Goal: Check status: Check status

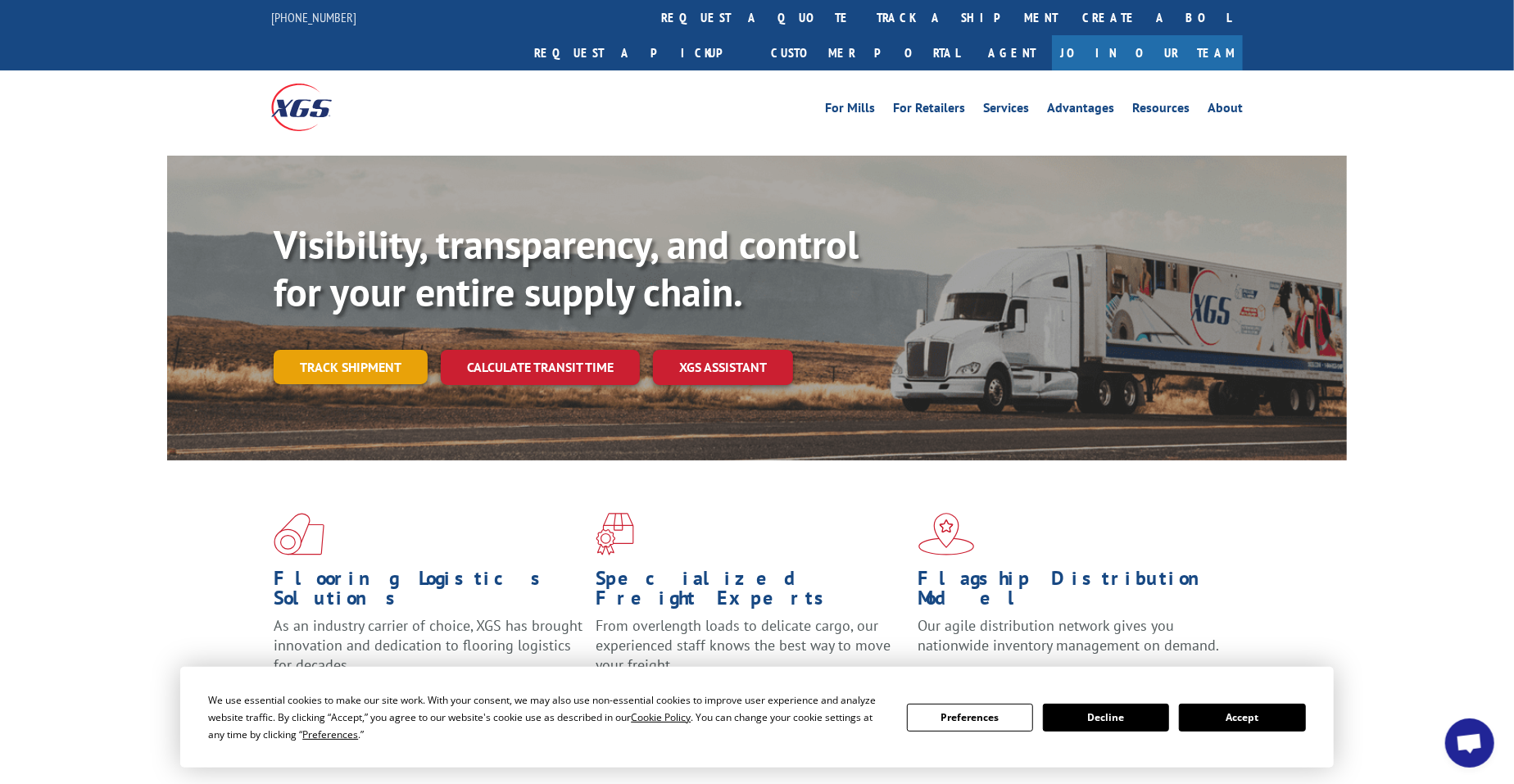
click at [405, 350] on link "Track shipment" at bounding box center [351, 367] width 154 height 35
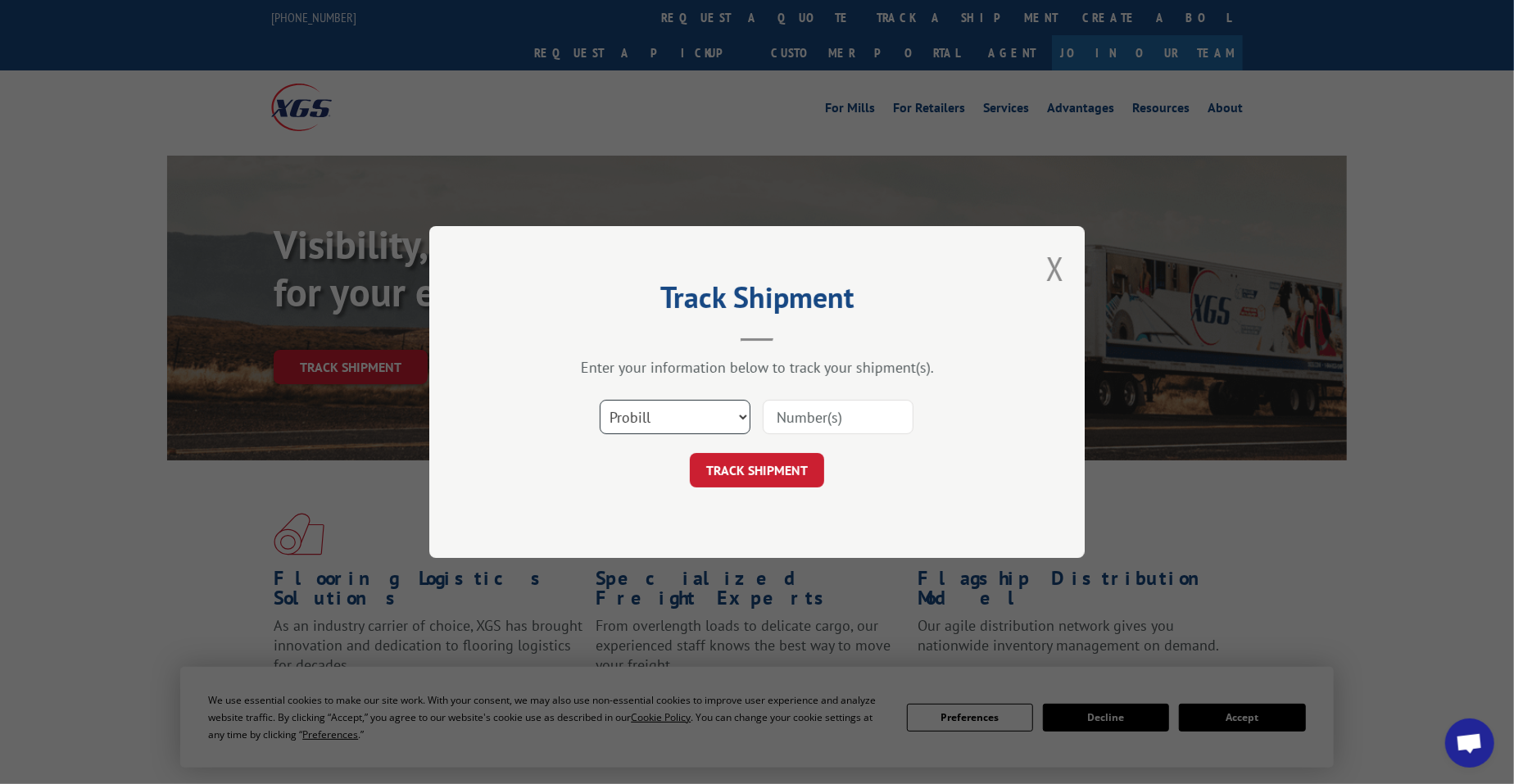
click at [638, 424] on select "Select category... Probill BOL PO" at bounding box center [675, 417] width 151 height 35
click at [599, 400] on select "Select category... Probill BOL PO" at bounding box center [675, 417] width 151 height 35
click at [702, 421] on select "Select category... Probill BOL PO" at bounding box center [675, 417] width 151 height 35
select select "probill"
click at [599, 400] on select "Select category... Probill BOL PO" at bounding box center [675, 417] width 151 height 35
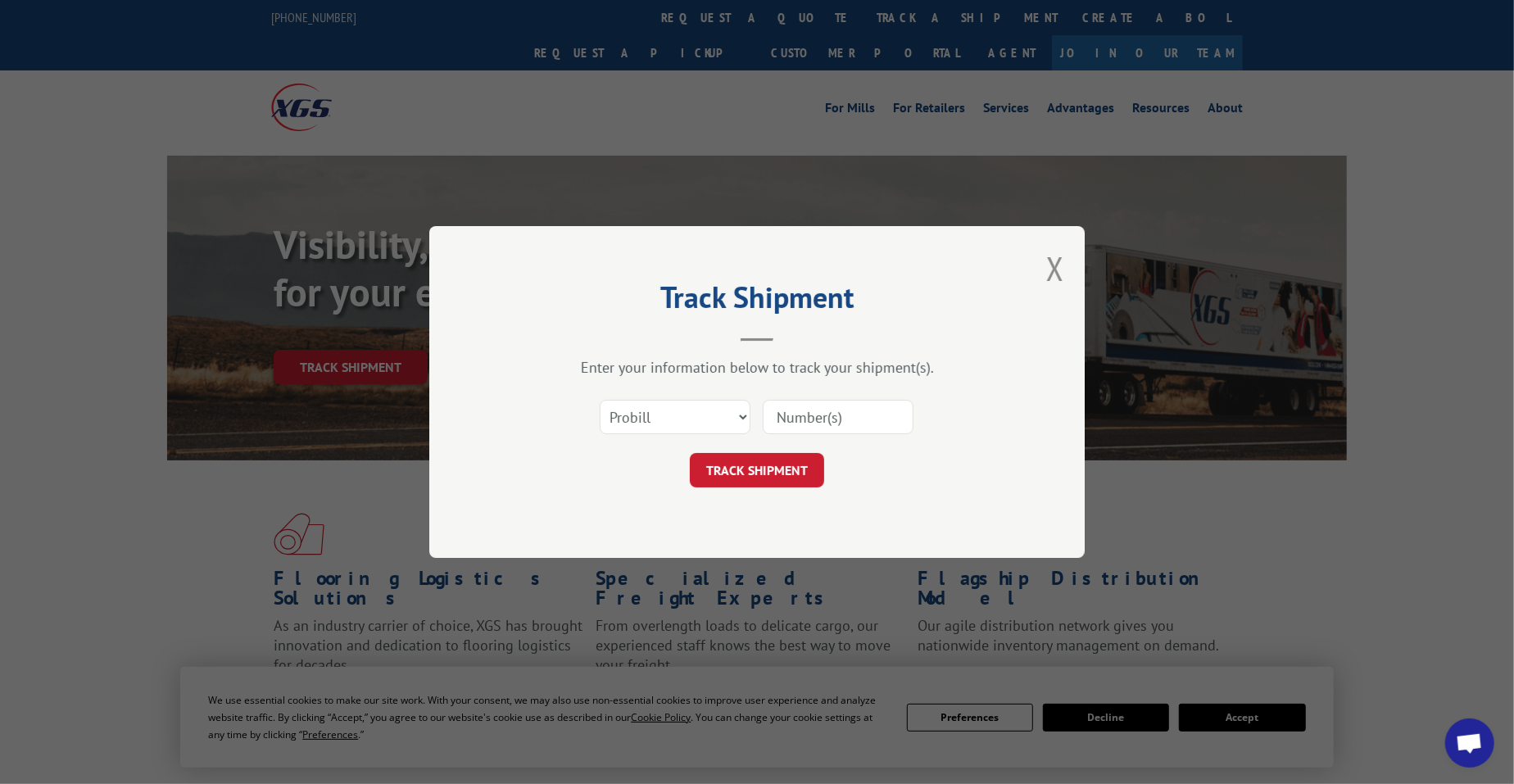
click at [853, 413] on input at bounding box center [838, 417] width 151 height 35
paste input "16566656"
type input "16566656"
click at [785, 476] on button "TRACK SHIPMENT" at bounding box center [757, 471] width 135 height 35
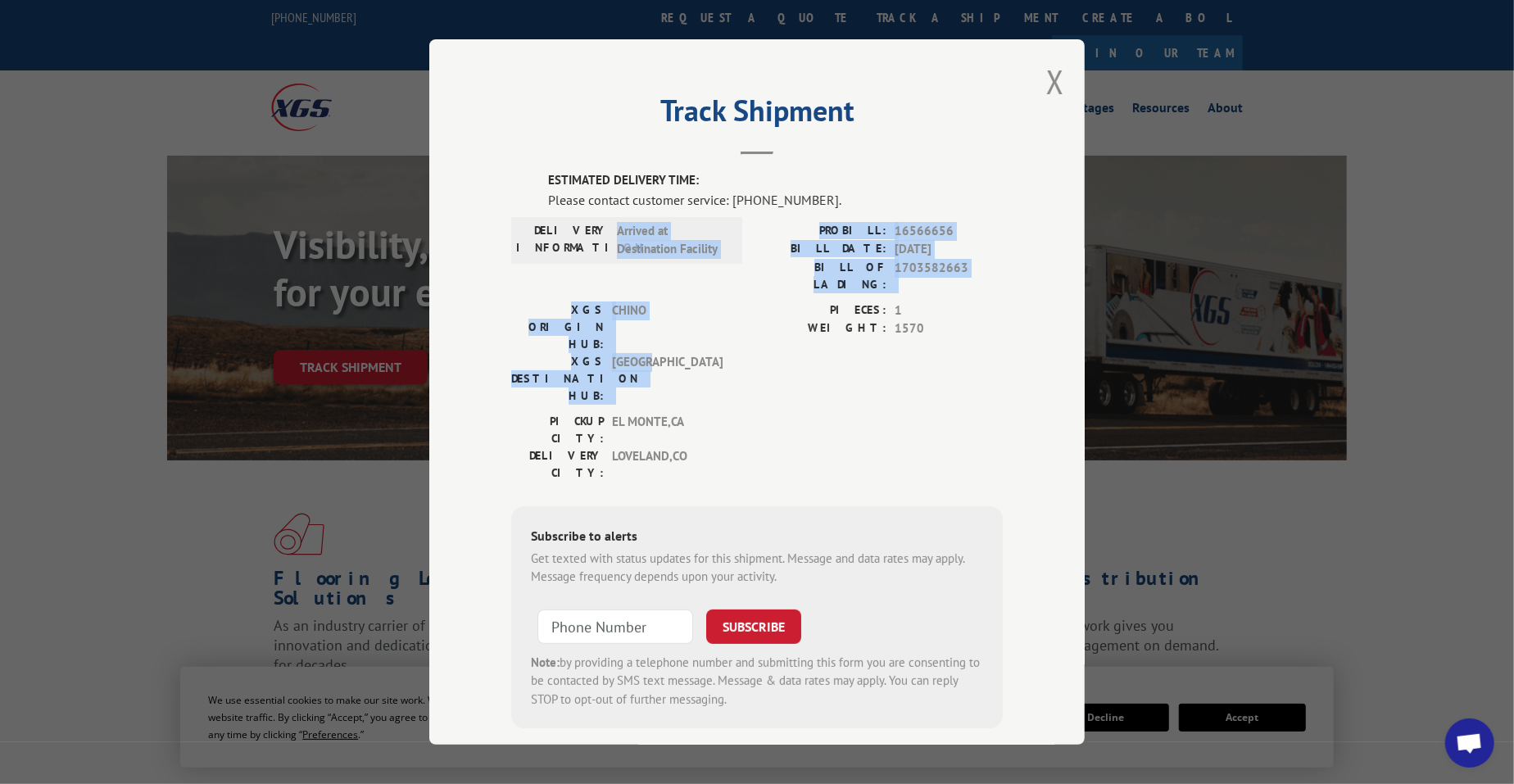
drag, startPoint x: 613, startPoint y: 225, endPoint x: 689, endPoint y: 303, distance: 108.9
click at [689, 303] on div "ESTIMATED DELIVERY TIME: Please contact customer service: [PHONE_NUMBER]. DELIV…" at bounding box center [757, 449] width 491 height 557
copy div "Arrived at Destination Facility PROBILL: 16566656 BILL DATE: [DATE] BILL OF LAD…"
click at [700, 352] on span "[GEOGRAPHIC_DATA]" at bounding box center [668, 378] width 111 height 52
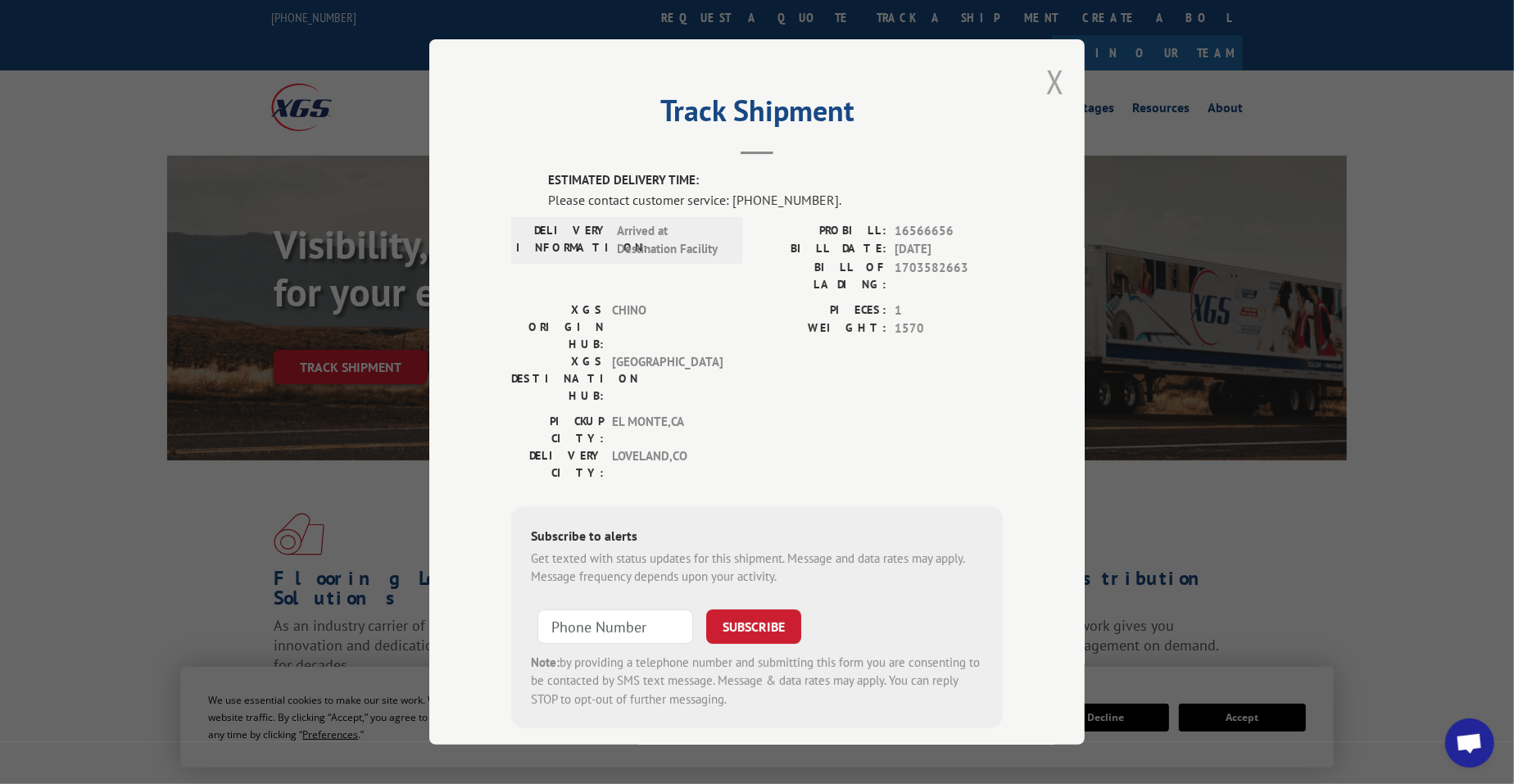
click at [1051, 85] on button "Close modal" at bounding box center [1055, 81] width 18 height 43
